Goal: Find specific page/section: Find specific page/section

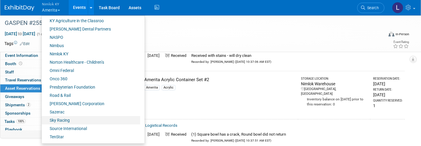
scroll to position [248, 0]
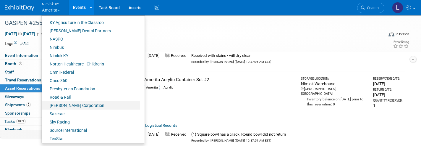
click at [82, 62] on link "Norton Healthcare - Children’s" at bounding box center [91, 64] width 99 height 8
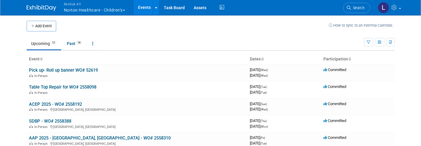
click at [203, 7] on link "Assets" at bounding box center [200, 7] width 22 height 15
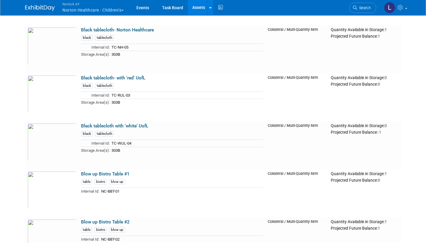
scroll to position [1488, 0]
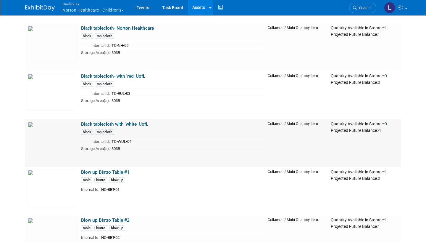
click at [131, 122] on link "Black tablecloth with 'white' UofL" at bounding box center [114, 123] width 67 height 5
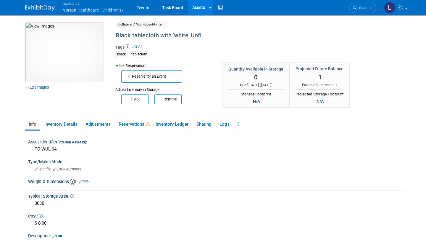
click at [133, 124] on link "Reservations" at bounding box center [133, 124] width 36 height 10
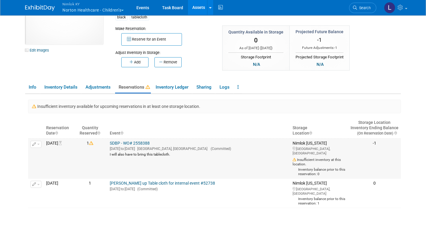
scroll to position [38, 0]
